Goal: Transaction & Acquisition: Download file/media

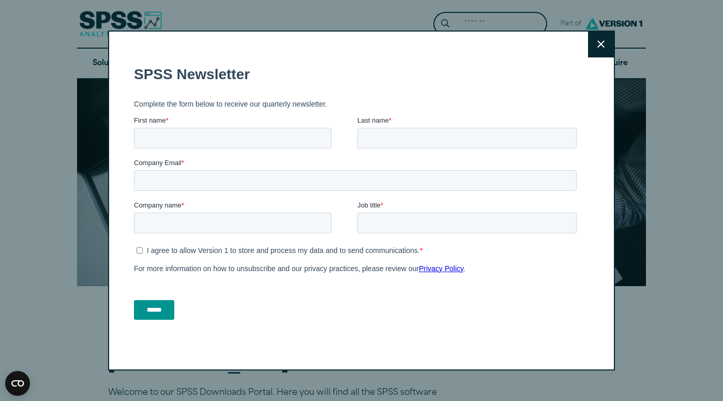
click at [603, 48] on icon at bounding box center [600, 44] width 7 height 8
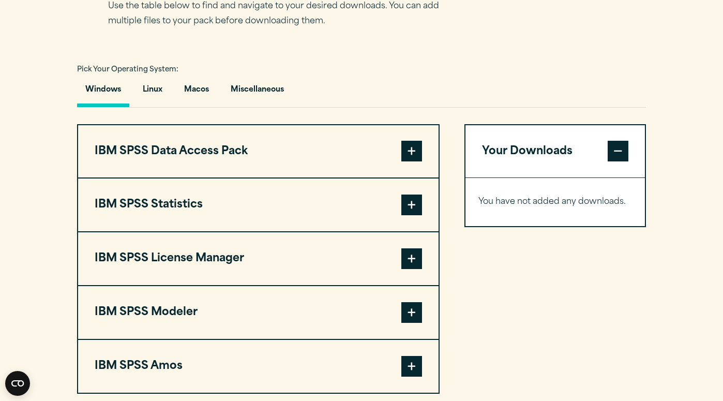
scroll to position [718, 0]
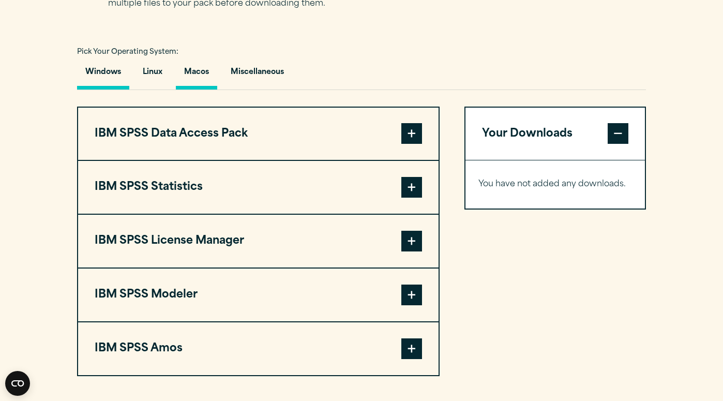
click at [208, 89] on button "Macos" at bounding box center [196, 74] width 41 height 29
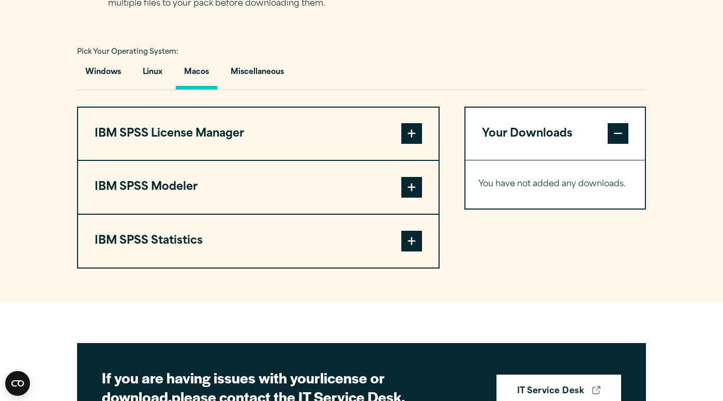
click at [414, 251] on span at bounding box center [411, 241] width 21 height 21
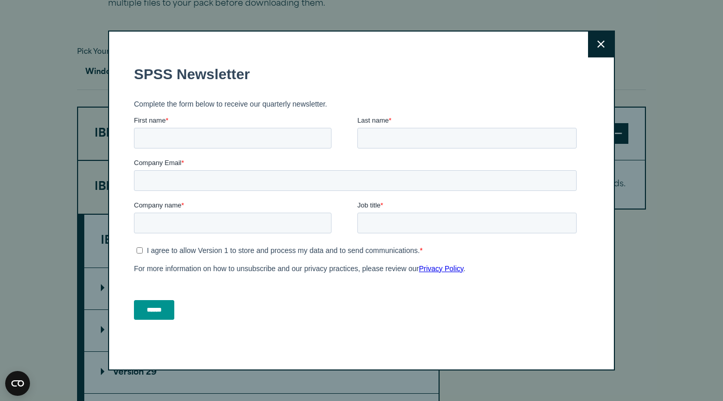
click at [603, 40] on icon at bounding box center [600, 44] width 7 height 8
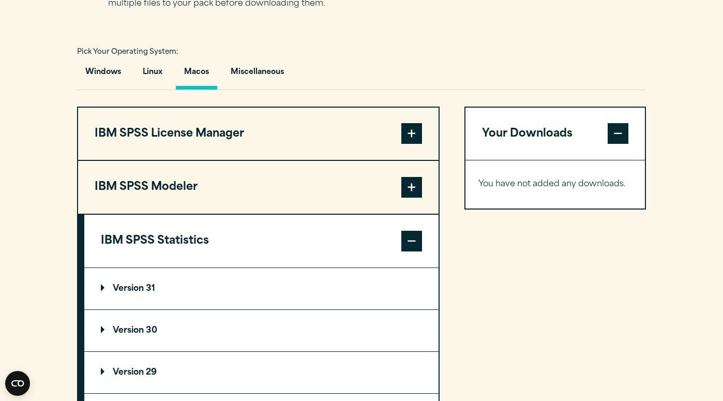
click at [113, 309] on summary "Version 31" at bounding box center [261, 288] width 354 height 41
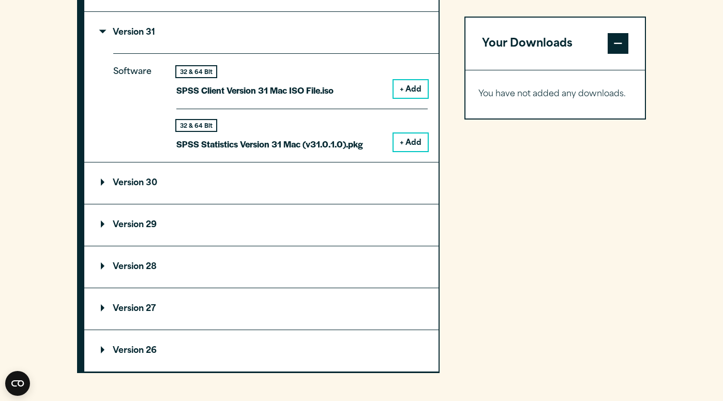
scroll to position [976, 0]
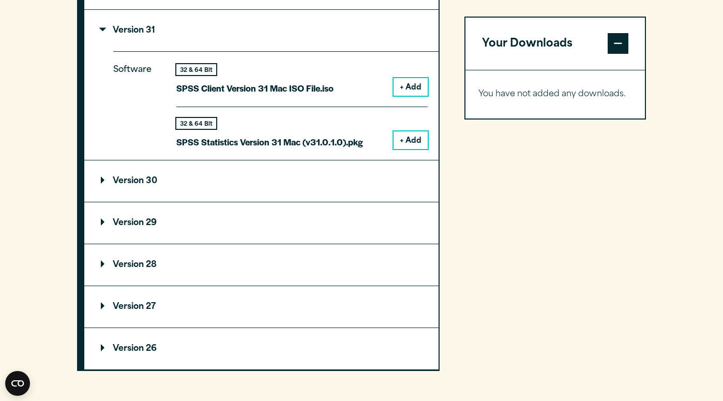
click at [150, 185] on p "Version 30" at bounding box center [129, 181] width 56 height 8
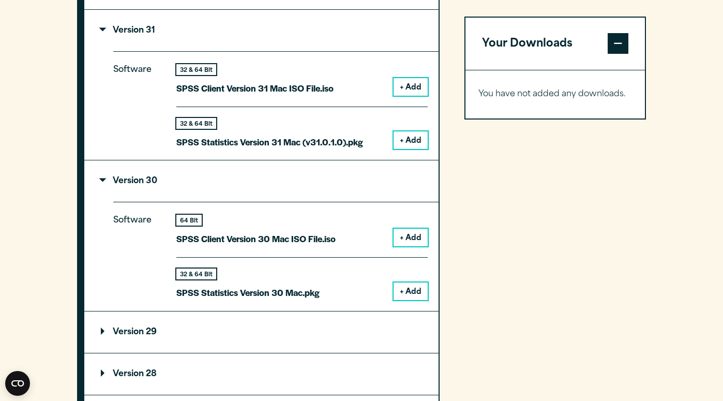
click at [411, 149] on button "+ Add" at bounding box center [410, 140] width 34 height 18
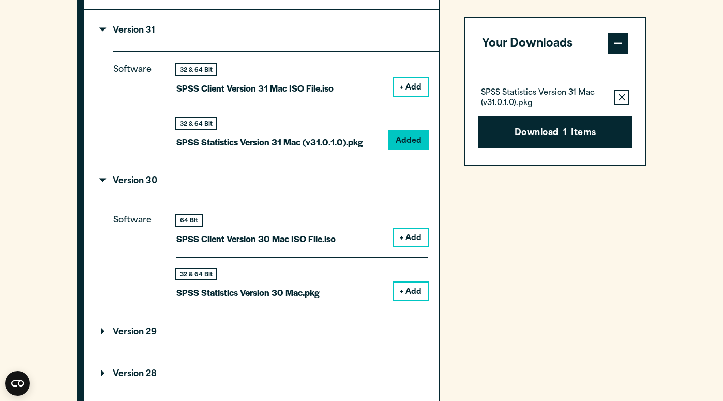
click at [115, 202] on summary "Version 30" at bounding box center [261, 180] width 354 height 41
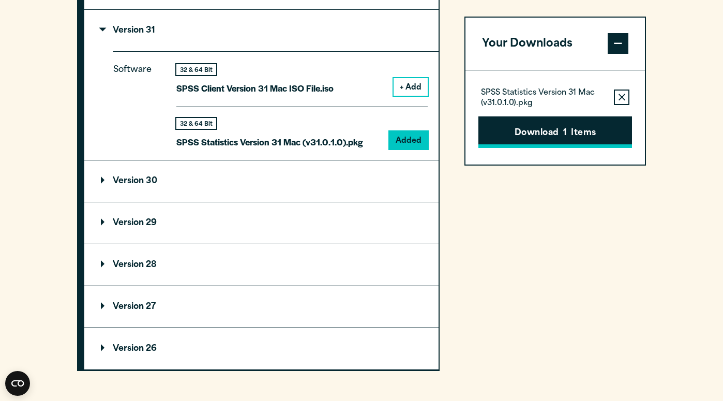
click at [536, 126] on button "Download 1 Items" at bounding box center [555, 132] width 154 height 32
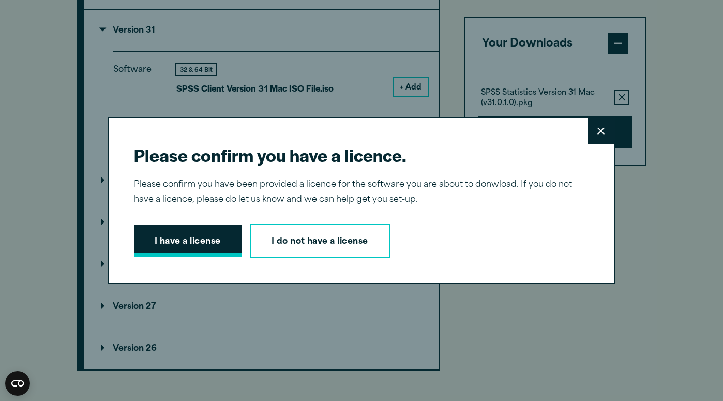
click at [210, 236] on button "I have a license" at bounding box center [188, 241] width 108 height 32
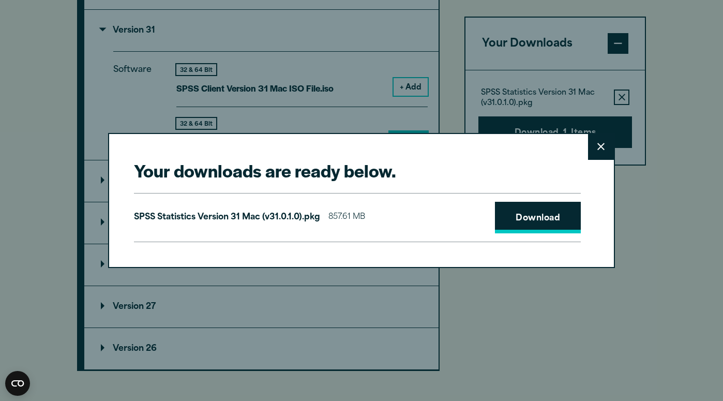
click at [556, 213] on link "Download" at bounding box center [538, 218] width 86 height 32
click at [605, 147] on button "Close" at bounding box center [601, 147] width 26 height 26
